Goal: Book appointment/travel/reservation

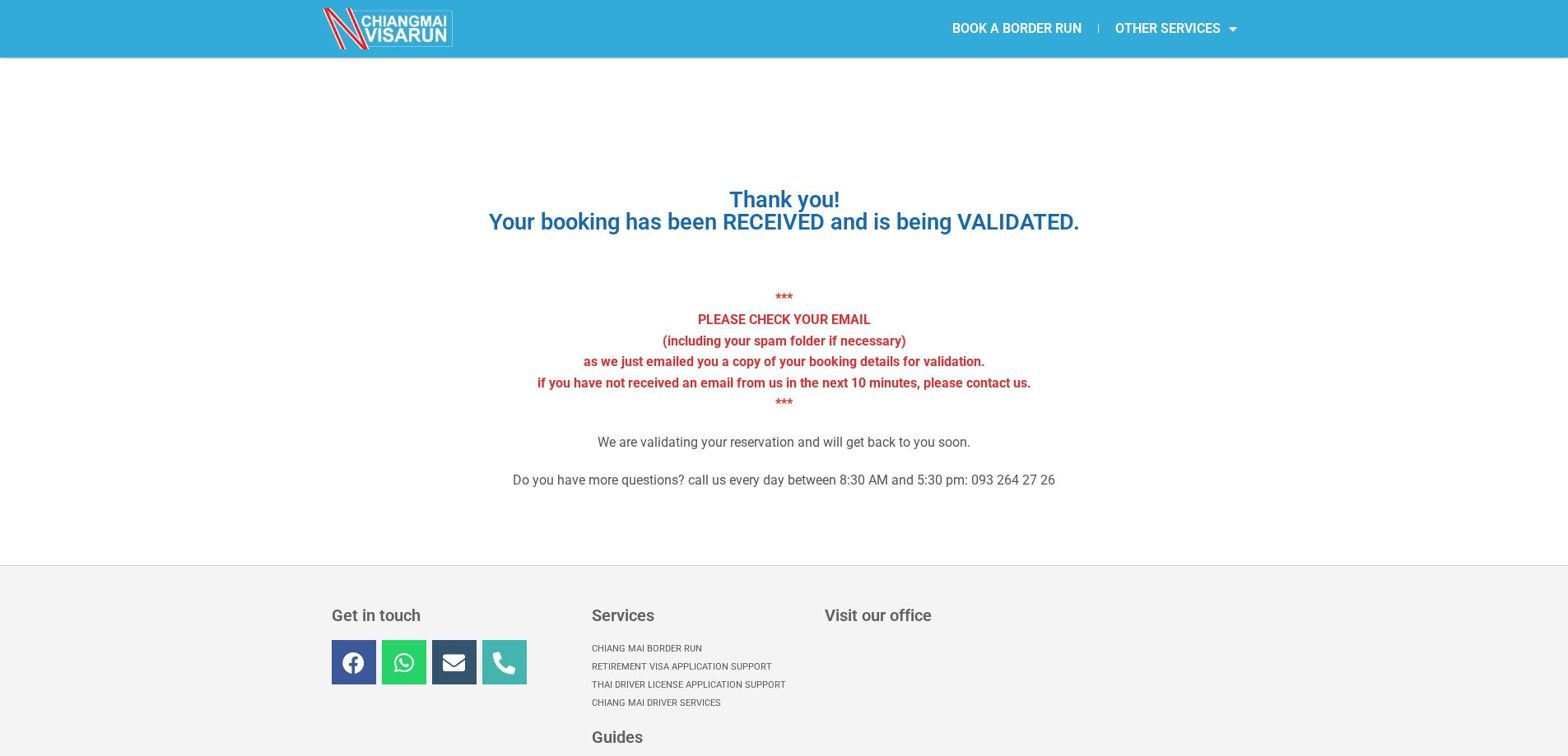
click at [409, 22] on img at bounding box center [389, 28] width 131 height 41
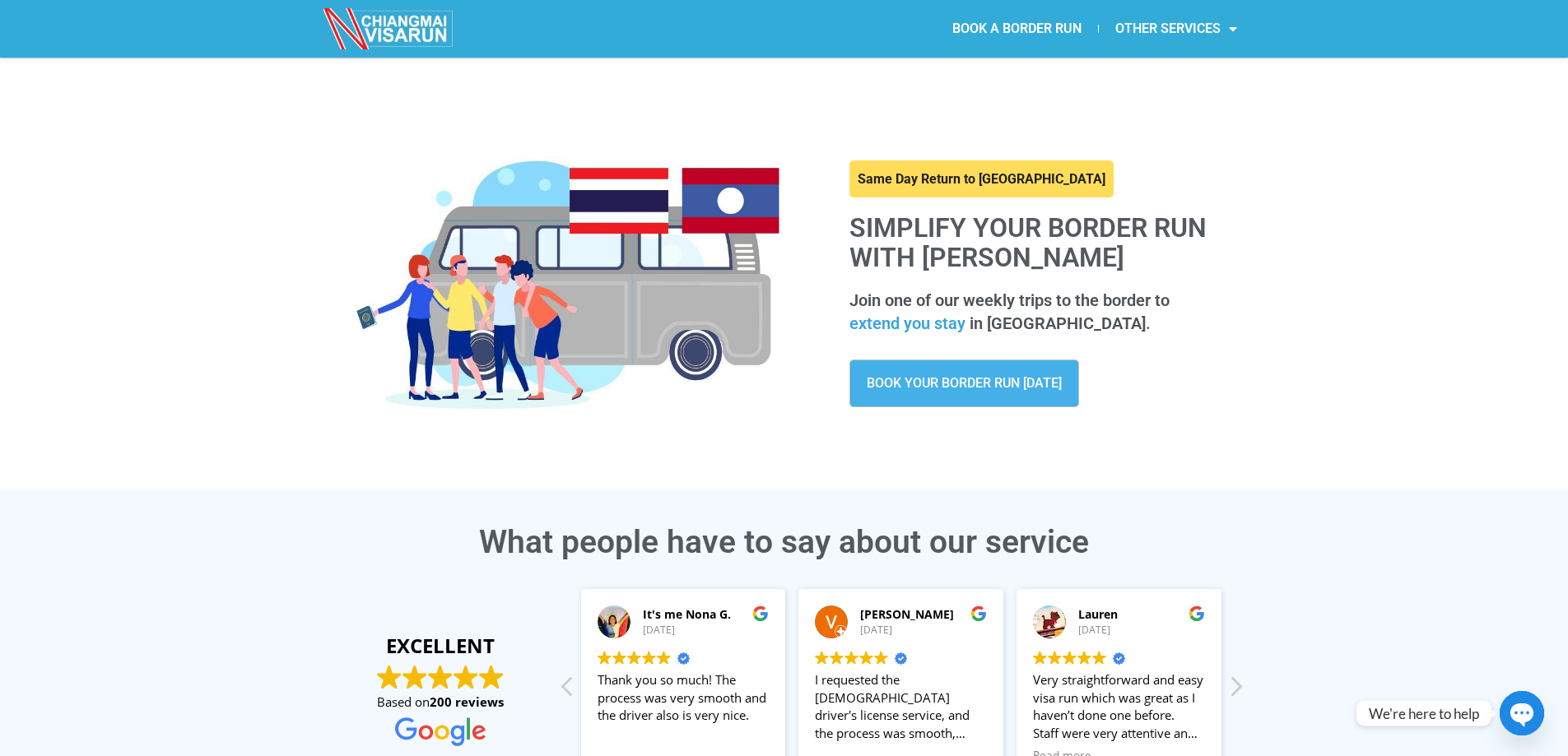
click at [925, 384] on span "BOOK YOUR BORDER RUN TODAY" at bounding box center [964, 383] width 195 height 14
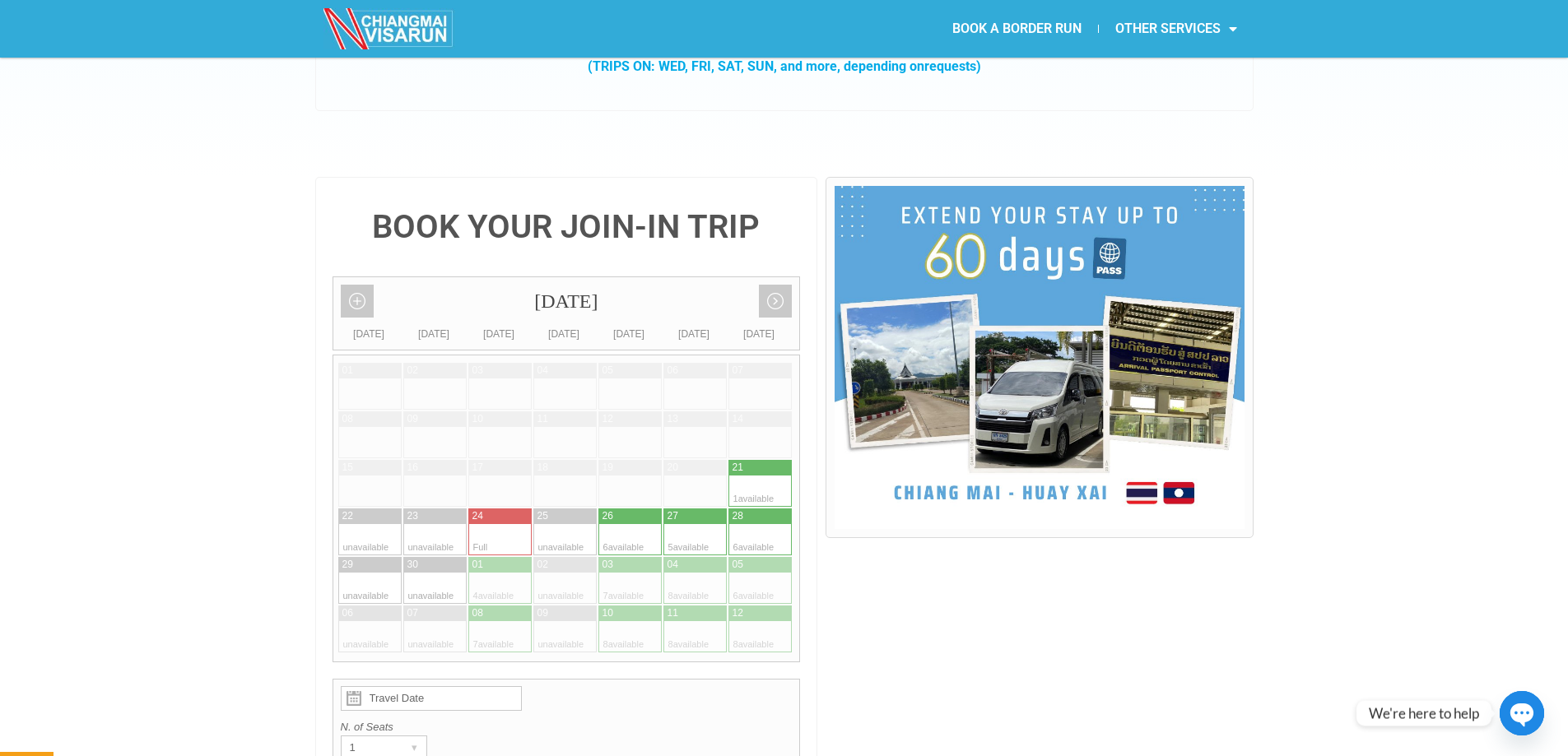
scroll to position [247, 0]
